Goal: Information Seeking & Learning: Check status

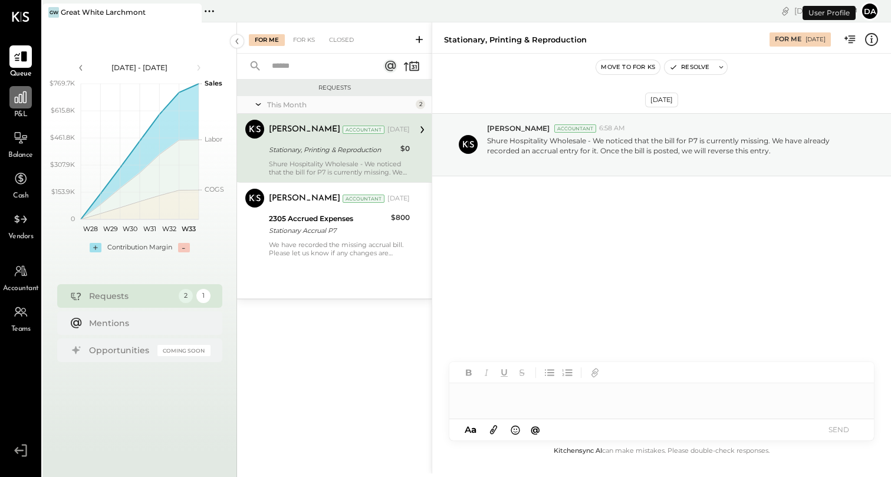
click at [22, 104] on icon at bounding box center [20, 97] width 15 height 15
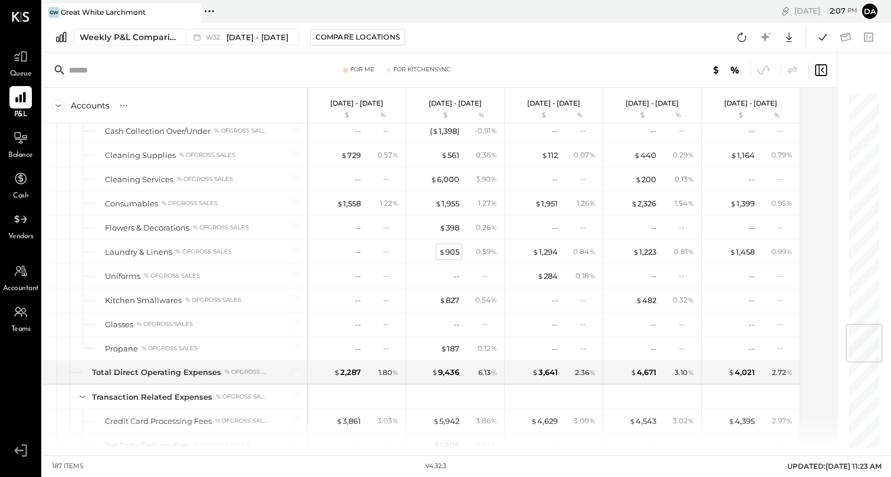
scroll to position [1962, 0]
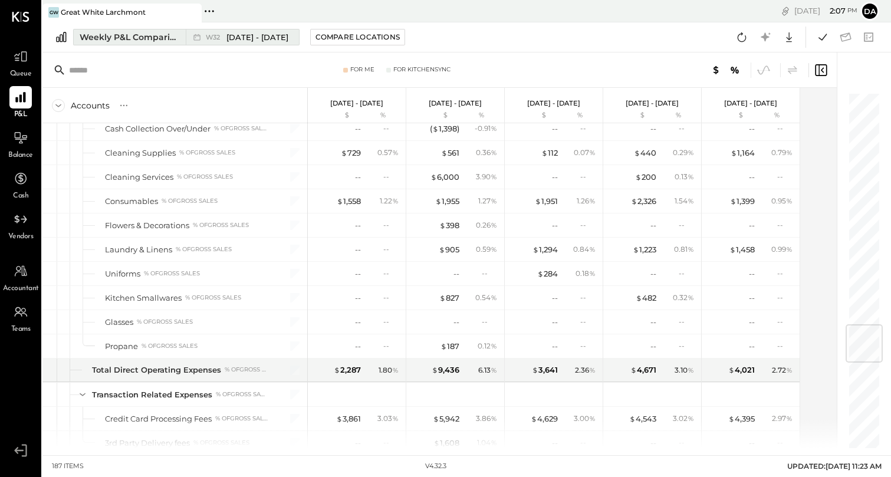
click at [261, 40] on span "[DATE] - [DATE]" at bounding box center [257, 37] width 62 height 11
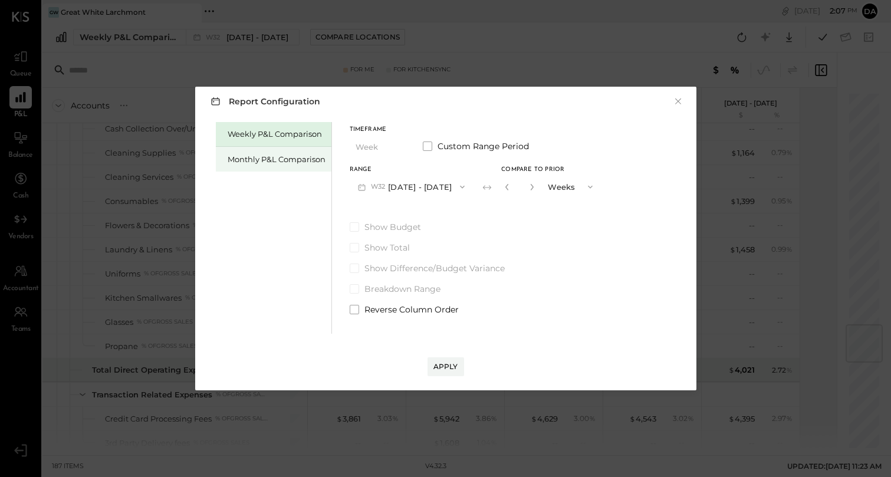
click at [291, 153] on div "Monthly P&L Comparison" at bounding box center [274, 159] width 116 height 25
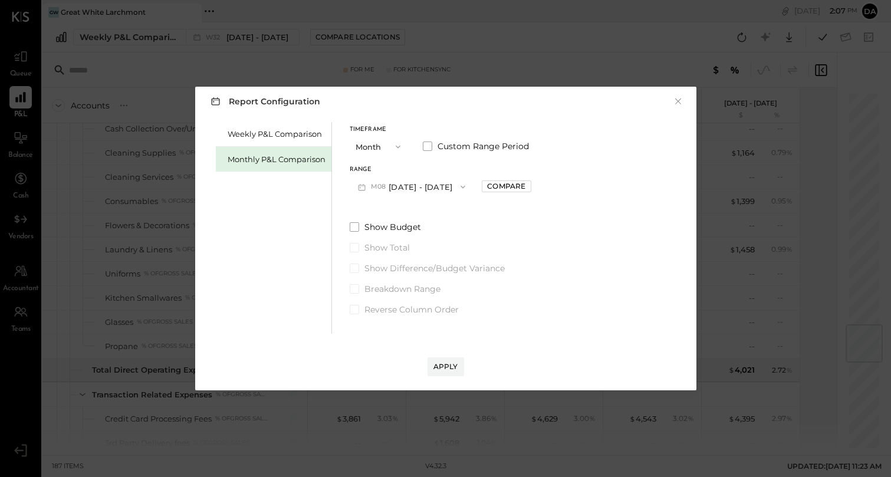
click at [395, 149] on icon "button" at bounding box center [397, 146] width 9 height 9
click at [395, 149] on div "Month" at bounding box center [379, 146] width 58 height 21
click at [419, 179] on button "M08 [DATE] - [DATE]" at bounding box center [412, 187] width 124 height 22
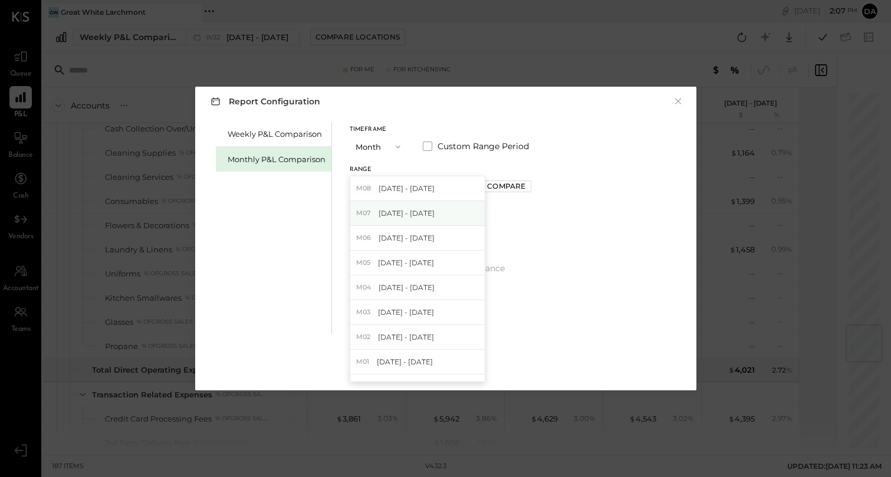
click at [419, 212] on span "[DATE] - [DATE]" at bounding box center [407, 213] width 56 height 10
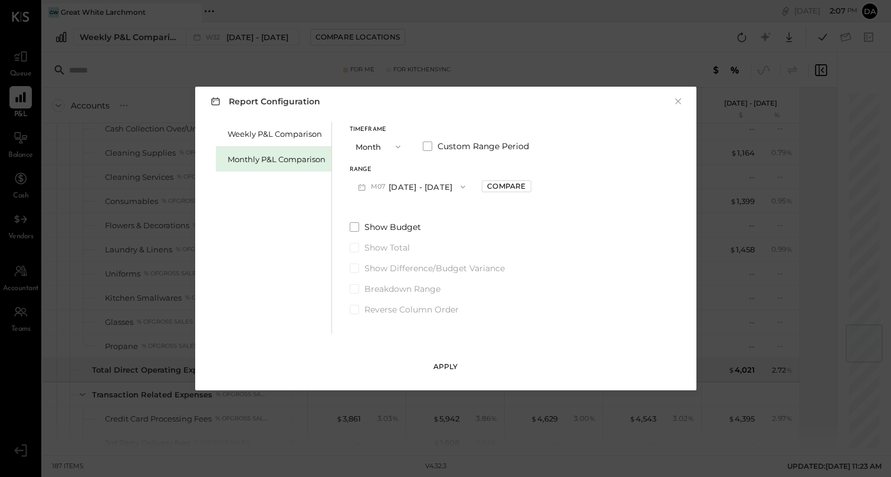
click at [441, 367] on div "Apply" at bounding box center [445, 366] width 25 height 10
